Goal: Transaction & Acquisition: Purchase product/service

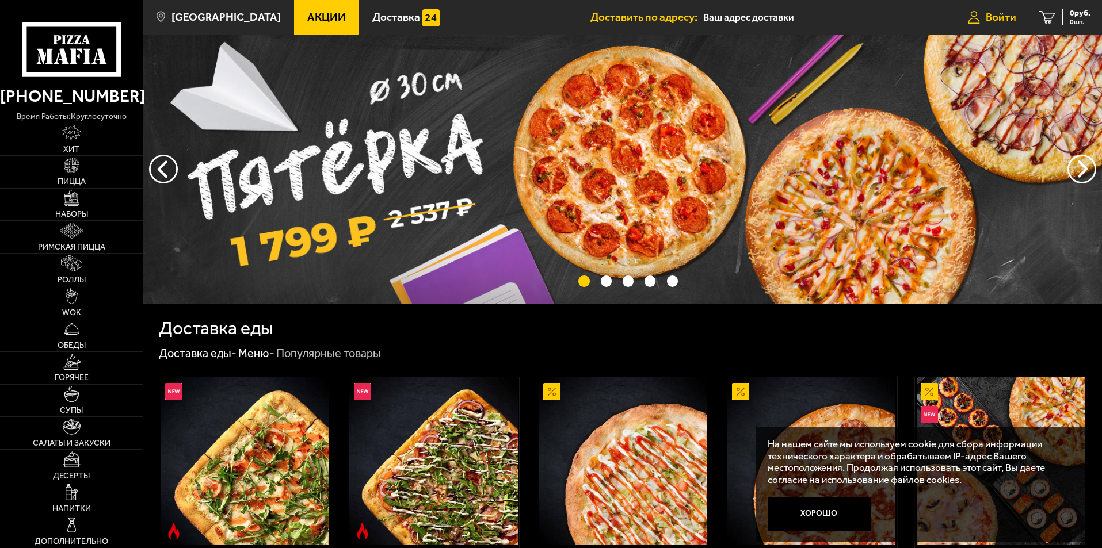
click at [1001, 13] on span "Войти" at bounding box center [1001, 17] width 30 height 11
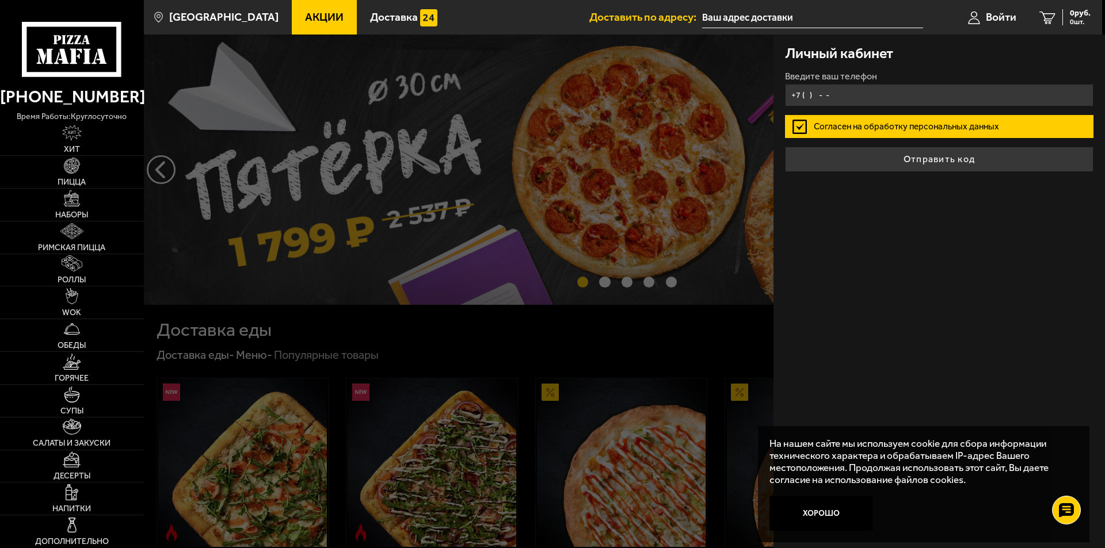
click at [933, 98] on input "+7 ( ) - -" at bounding box center [939, 95] width 308 height 22
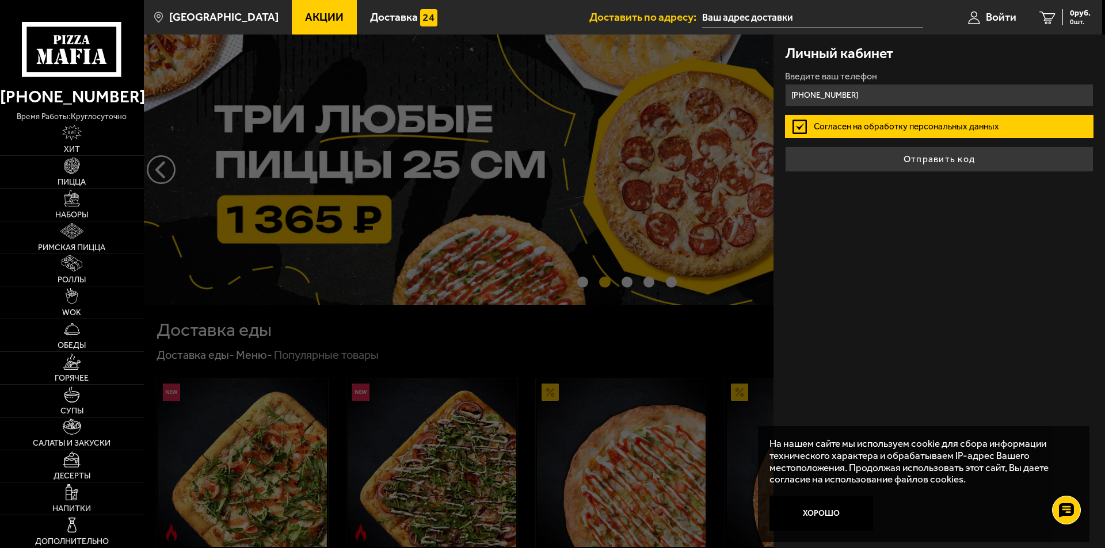
type input "[PHONE_NUMBER]"
click at [917, 163] on button "Отправить код" at bounding box center [939, 159] width 308 height 25
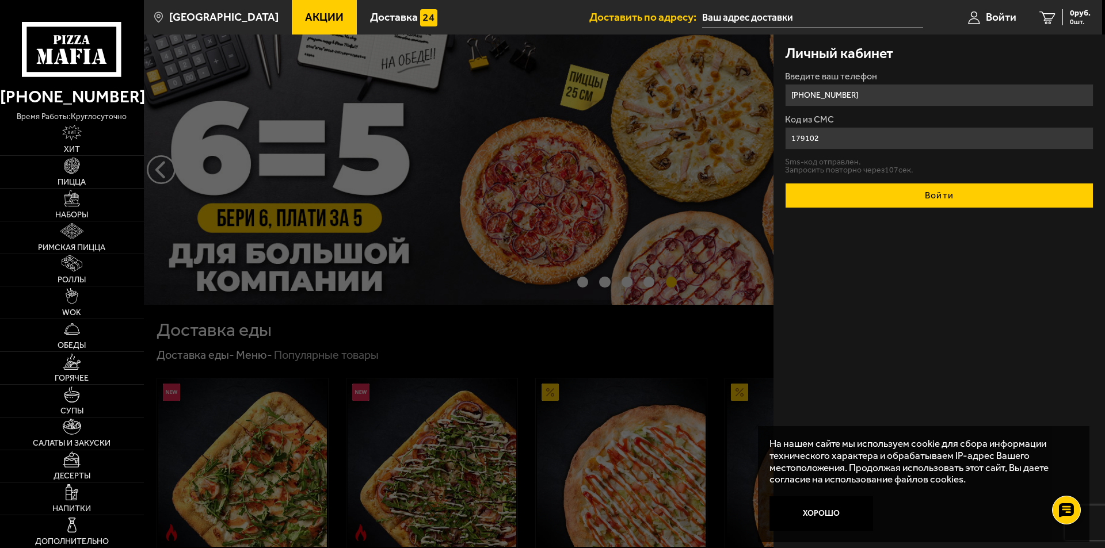
type input "179102"
click at [922, 194] on button "Войти" at bounding box center [939, 195] width 308 height 25
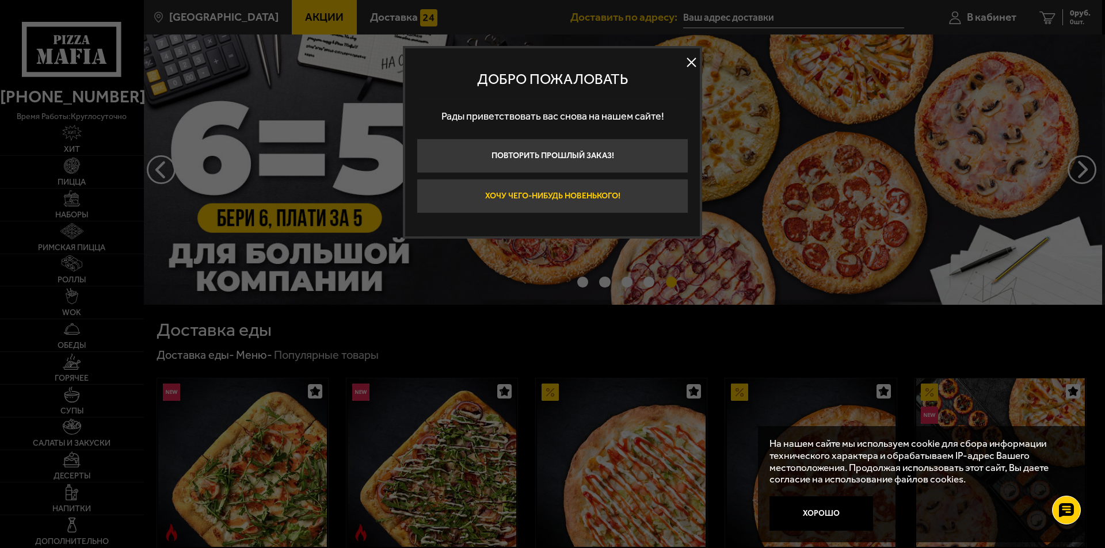
click at [607, 195] on button "Хочу чего-нибудь новенького!" at bounding box center [553, 196] width 272 height 35
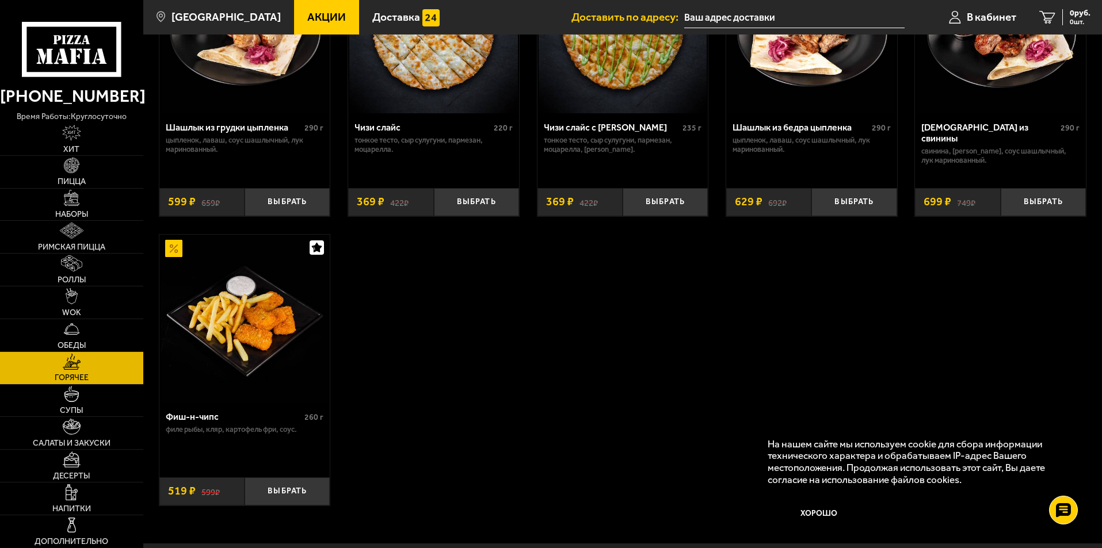
scroll to position [899, 0]
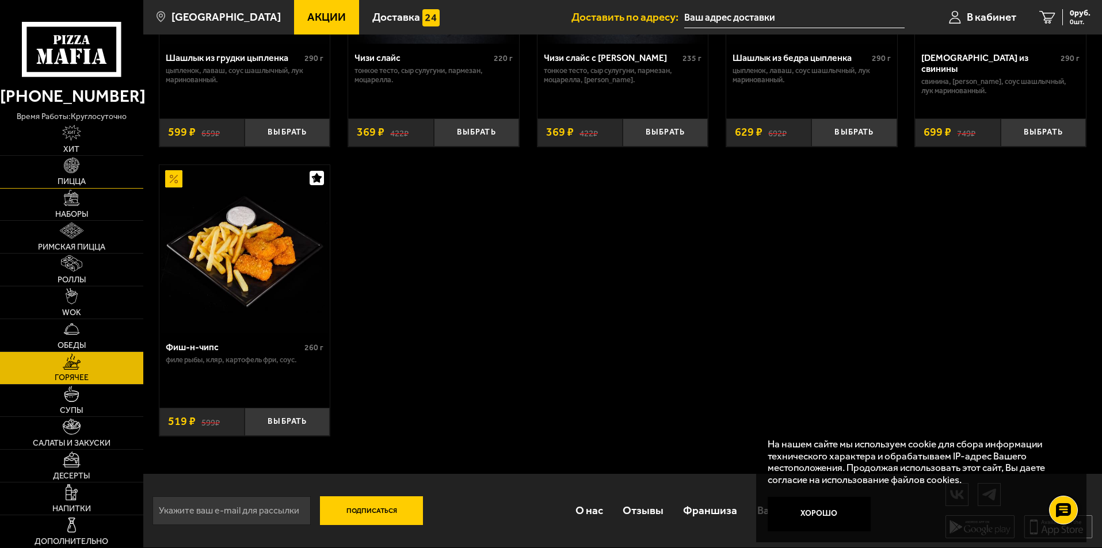
click at [74, 169] on img at bounding box center [72, 166] width 16 height 16
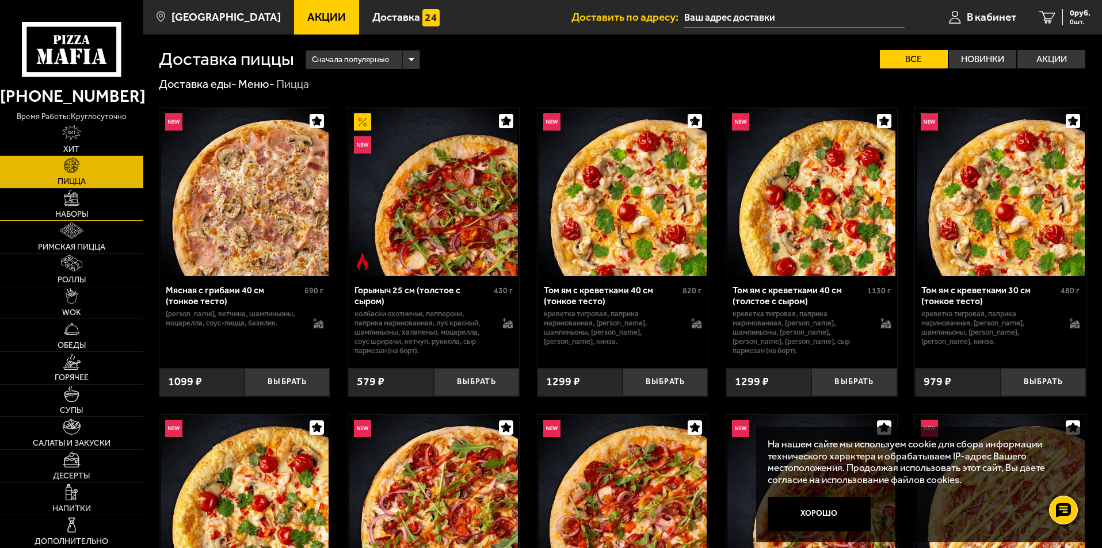
click at [81, 208] on link "Наборы" at bounding box center [71, 205] width 143 height 32
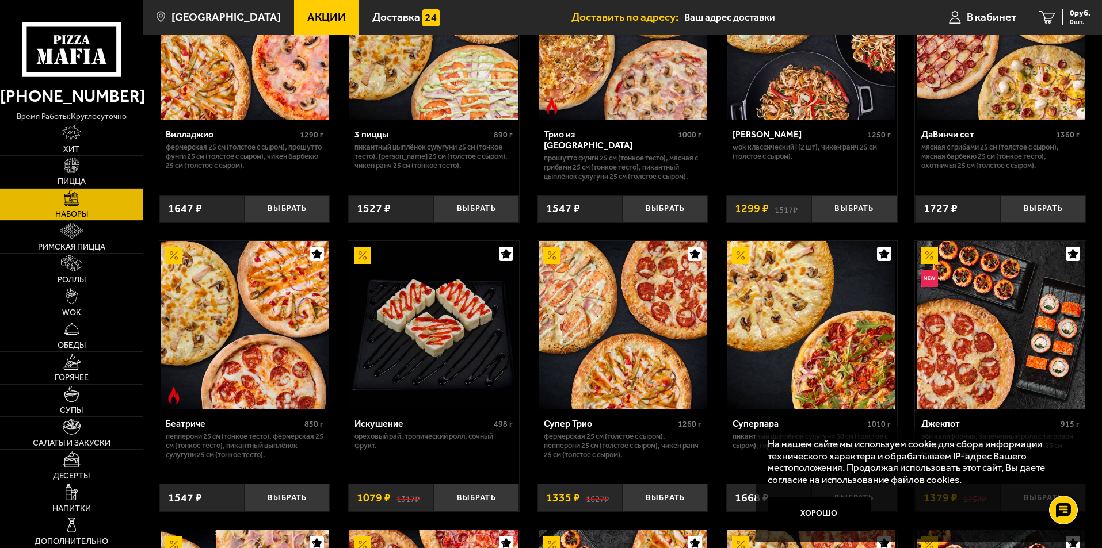
scroll to position [518, 0]
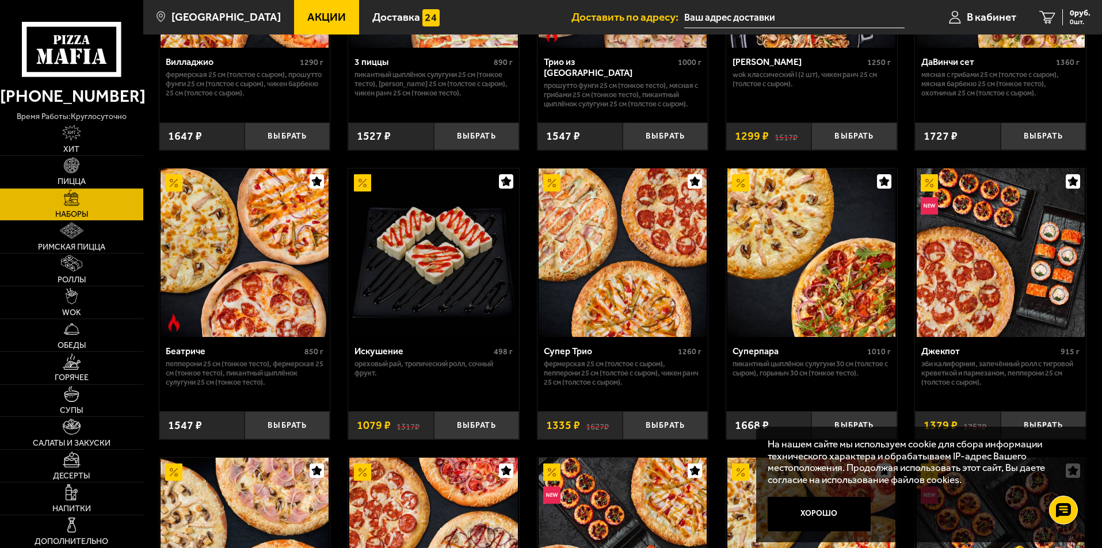
click at [838, 513] on button "Хорошо" at bounding box center [820, 514] width 104 height 35
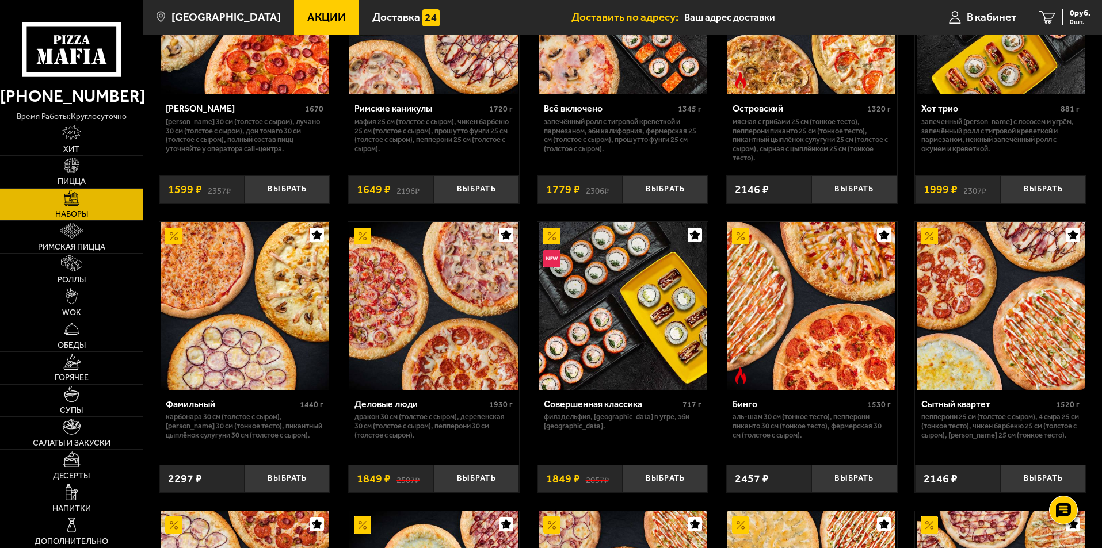
scroll to position [1050, 0]
